Goal: Task Accomplishment & Management: Complete application form

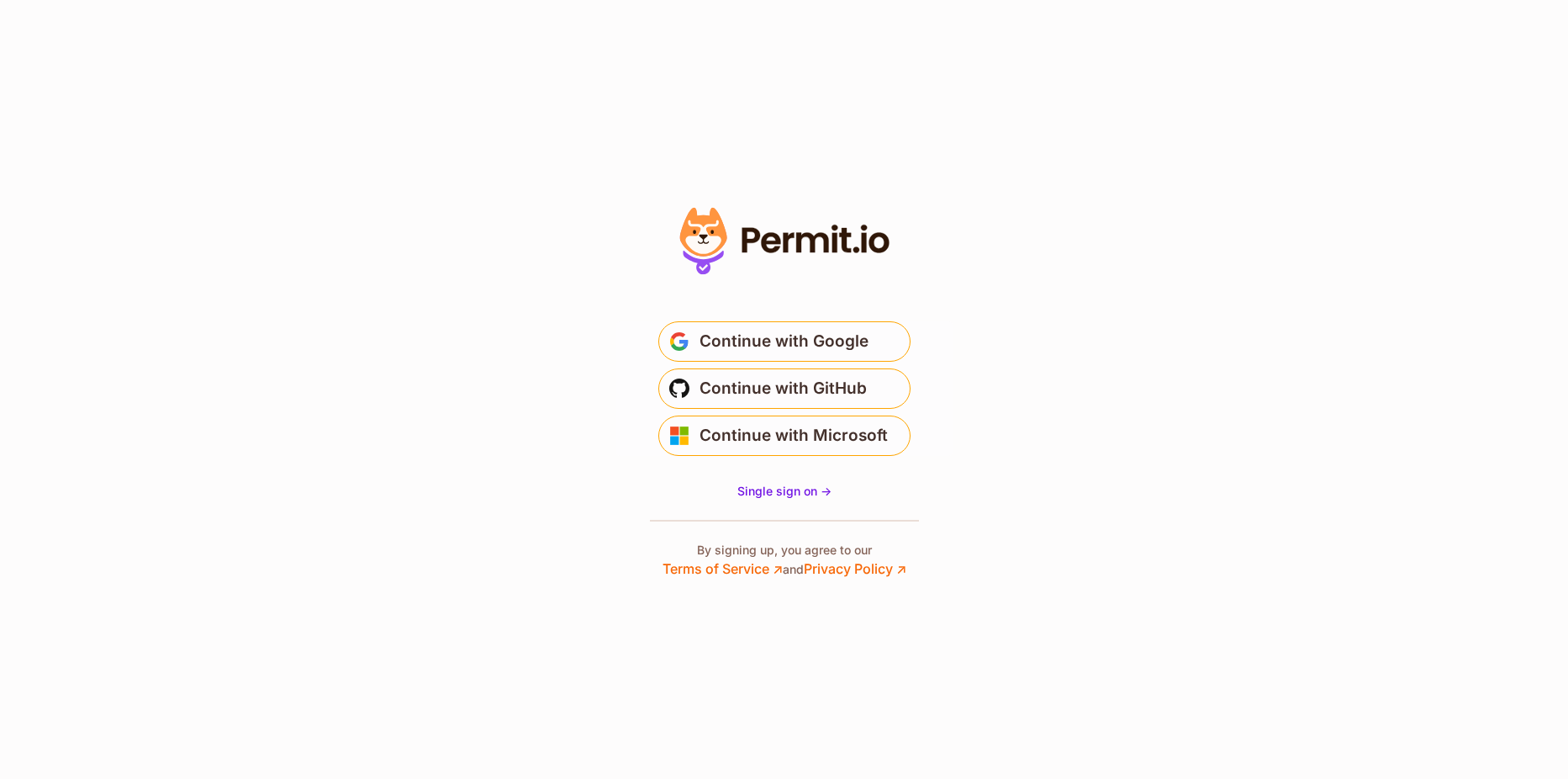
click at [812, 348] on span "Continue with Google" at bounding box center [784, 341] width 169 height 27
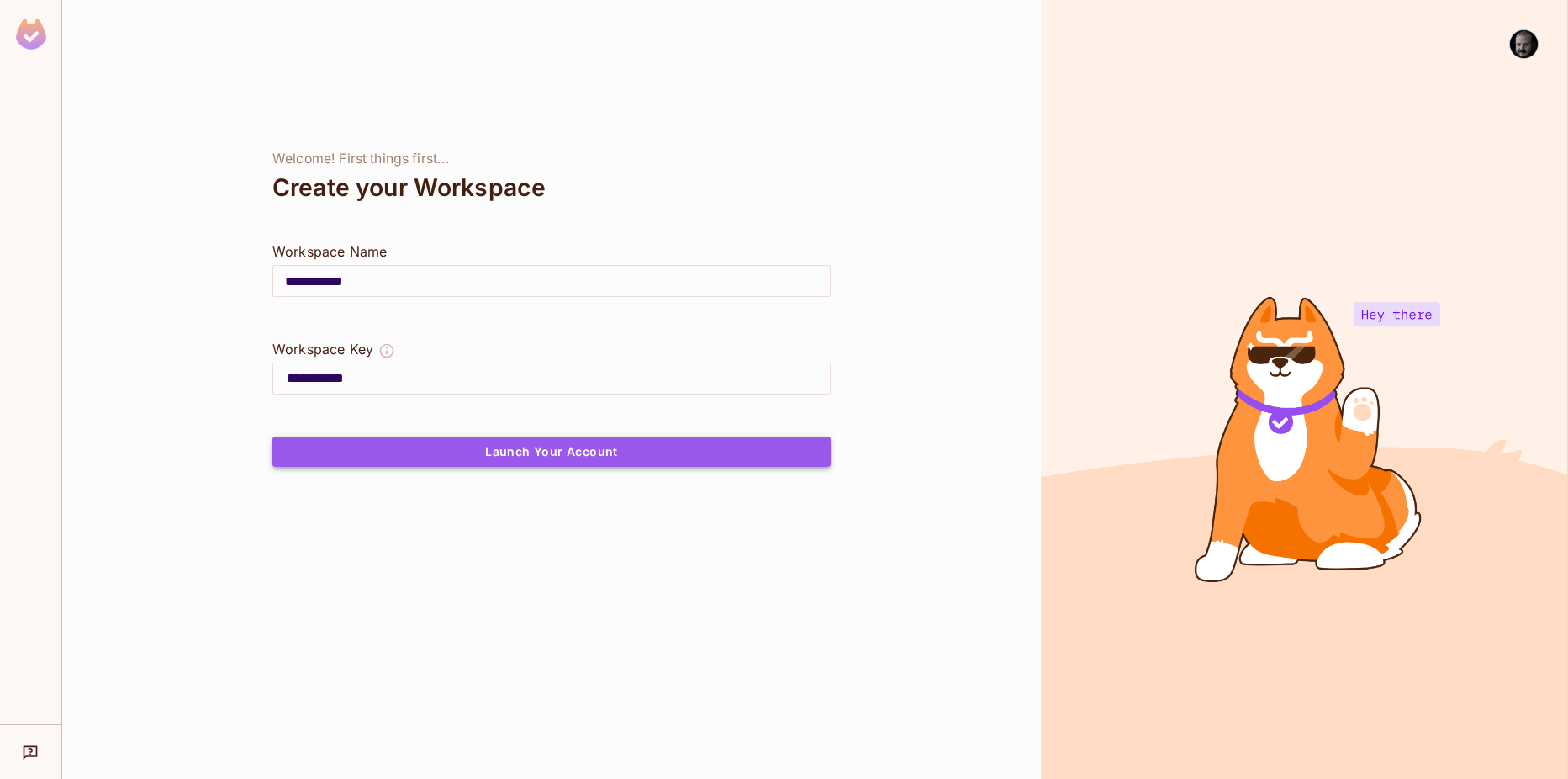
click at [537, 446] on button "Launch Your Account" at bounding box center [552, 451] width 558 height 30
